Goal: Check status: Check status

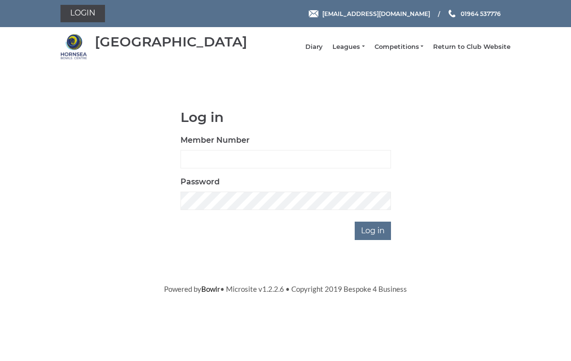
scroll to position [73, 0]
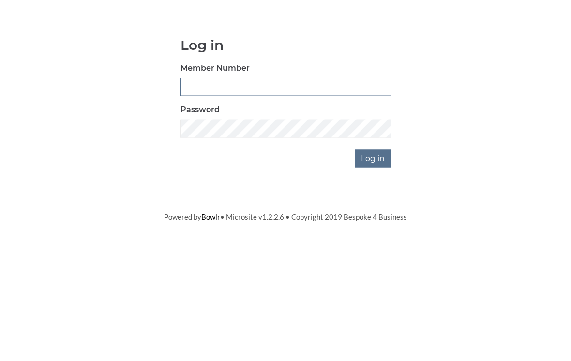
type input "0196"
click at [374, 222] on input "Log in" at bounding box center [373, 231] width 36 height 18
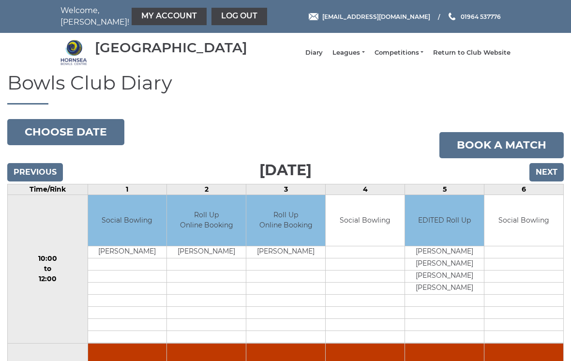
click at [489, 57] on link "Return to Club Website" at bounding box center [471, 52] width 77 height 9
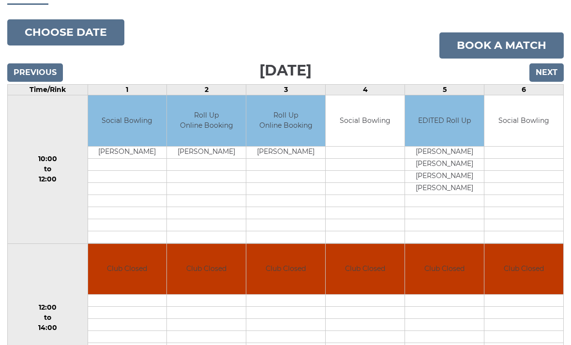
scroll to position [100, 0]
click at [554, 82] on input "Next" at bounding box center [547, 72] width 34 height 18
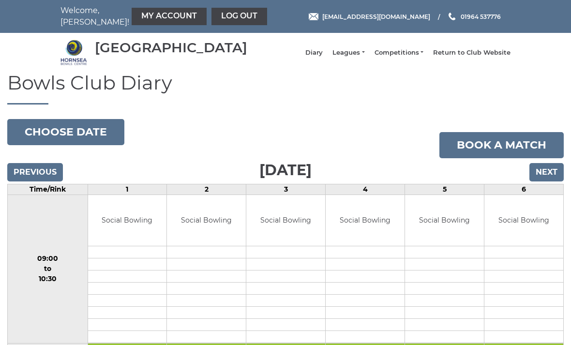
click at [550, 182] on input "Next" at bounding box center [547, 172] width 34 height 18
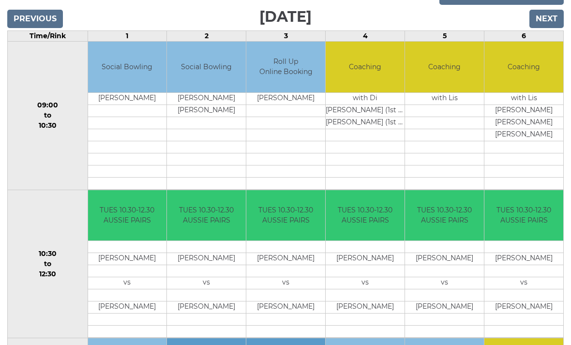
scroll to position [120, 0]
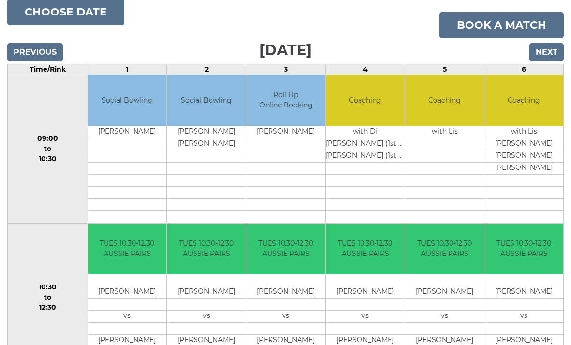
click at [559, 62] on input "Next" at bounding box center [547, 52] width 34 height 18
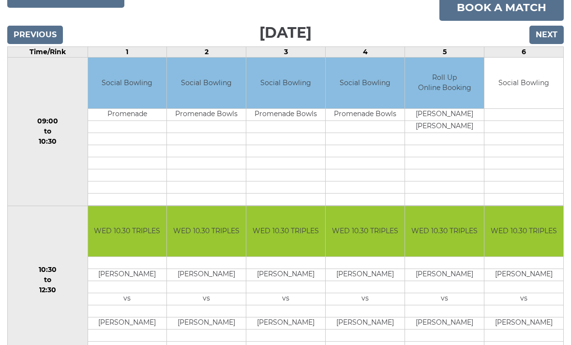
scroll to position [133, 0]
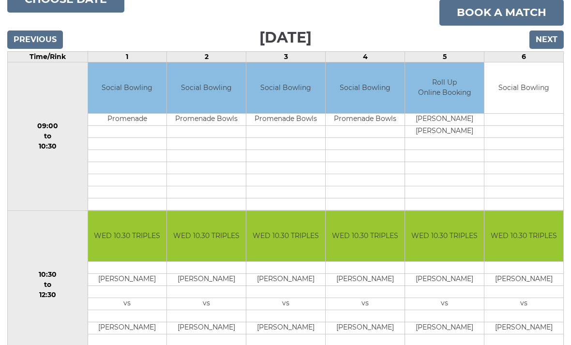
click at [554, 49] on input "Next" at bounding box center [547, 40] width 34 height 18
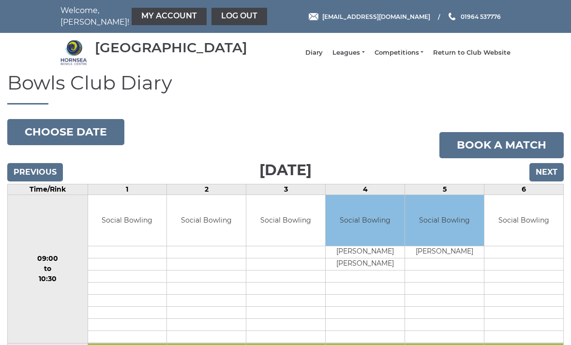
click at [551, 182] on input "Next" at bounding box center [547, 172] width 34 height 18
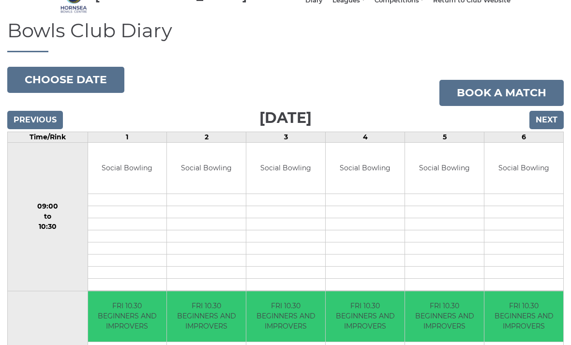
click at [552, 128] on input "Next" at bounding box center [547, 120] width 34 height 18
